Goal: Task Accomplishment & Management: Use online tool/utility

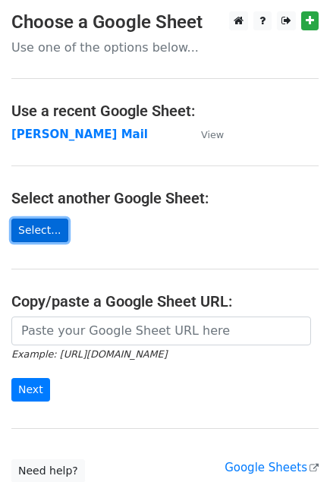
click at [49, 235] on link "Select..." at bounding box center [39, 231] width 57 height 24
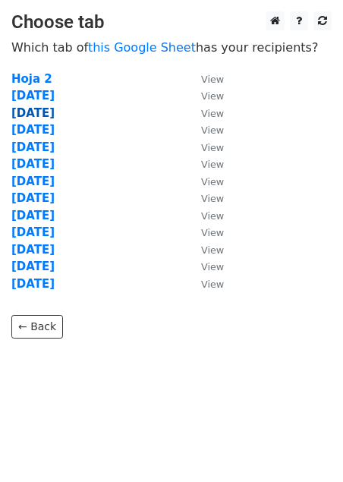
click at [41, 110] on strong "18 Sept" at bounding box center [32, 113] width 43 height 14
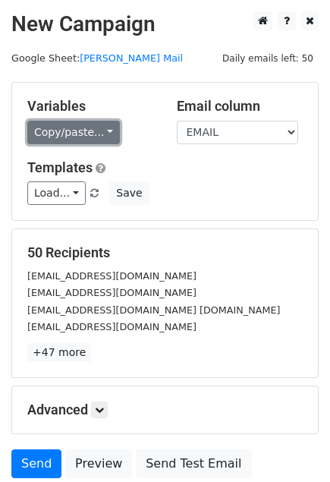
click at [91, 134] on link "Copy/paste..." at bounding box center [73, 133] width 93 height 24
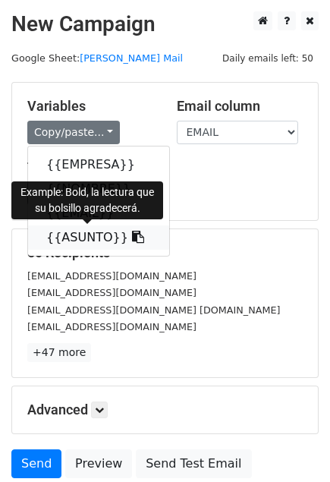
click at [132, 235] on icon at bounding box center [138, 237] width 12 height 12
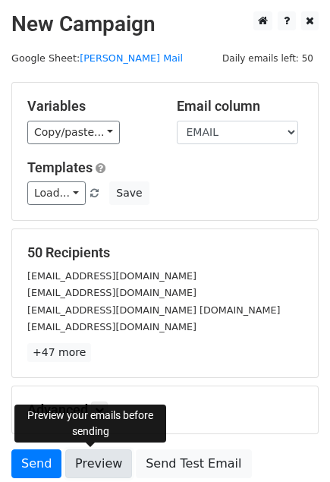
click at [98, 455] on link "Preview" at bounding box center [98, 463] width 67 height 29
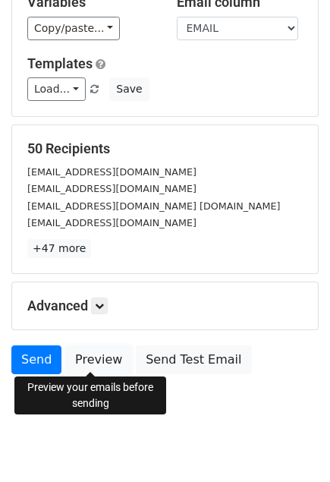
scroll to position [123, 0]
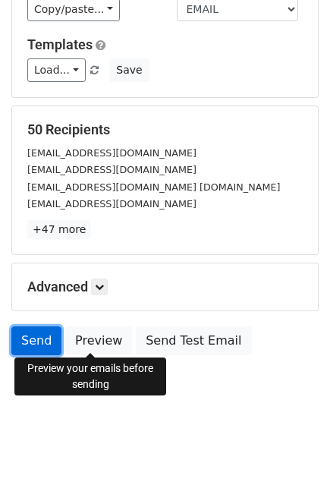
click at [31, 341] on link "Send" at bounding box center [36, 340] width 50 height 29
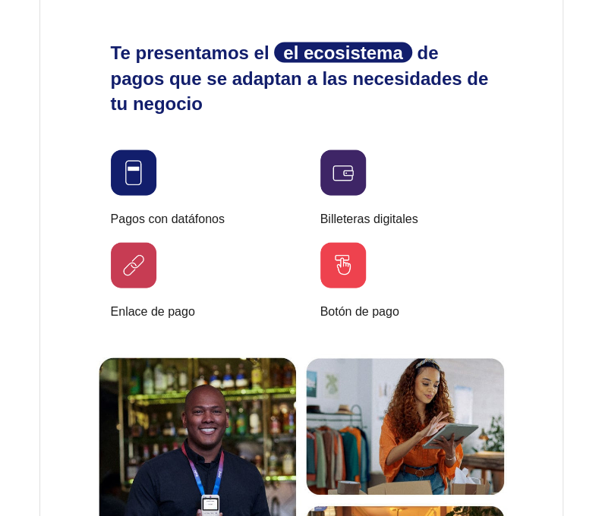
scroll to position [456, 0]
